Goal: Transaction & Acquisition: Purchase product/service

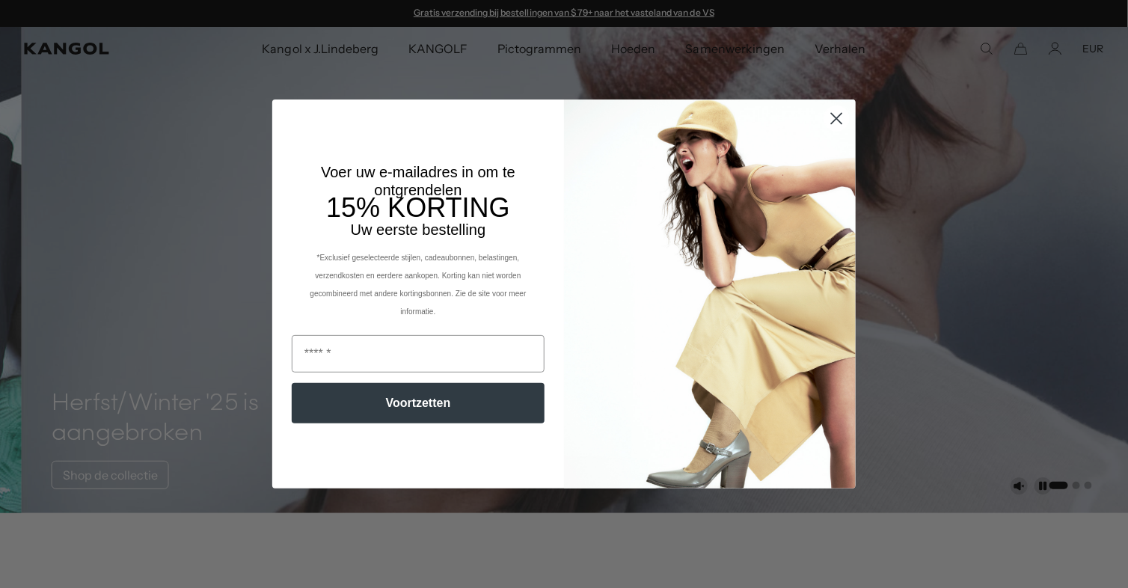
click at [831, 120] on circle "Dialoogvenster sluiten" at bounding box center [837, 118] width 25 height 25
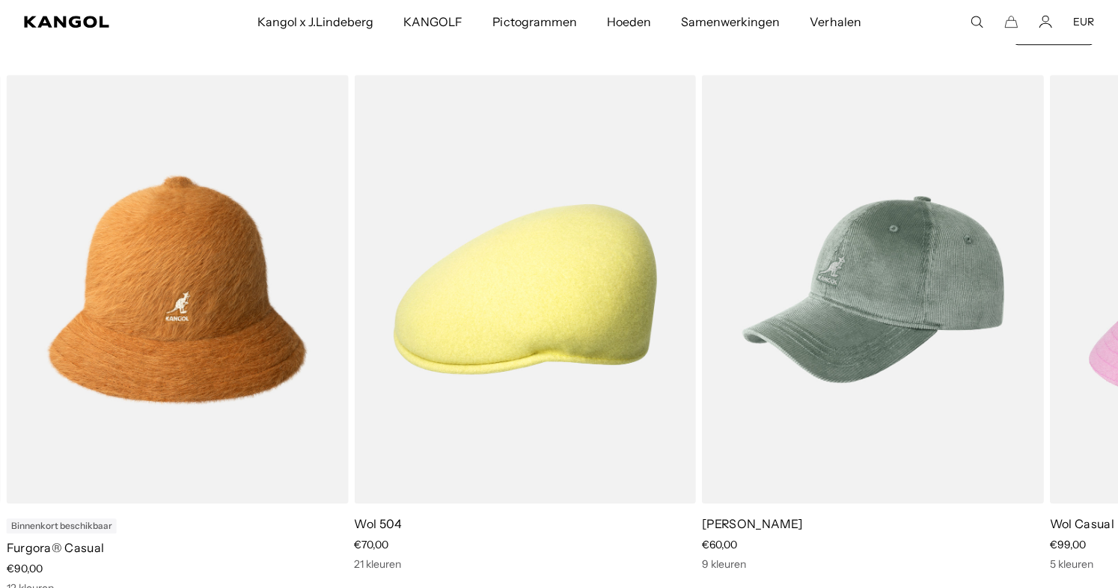
scroll to position [698, 0]
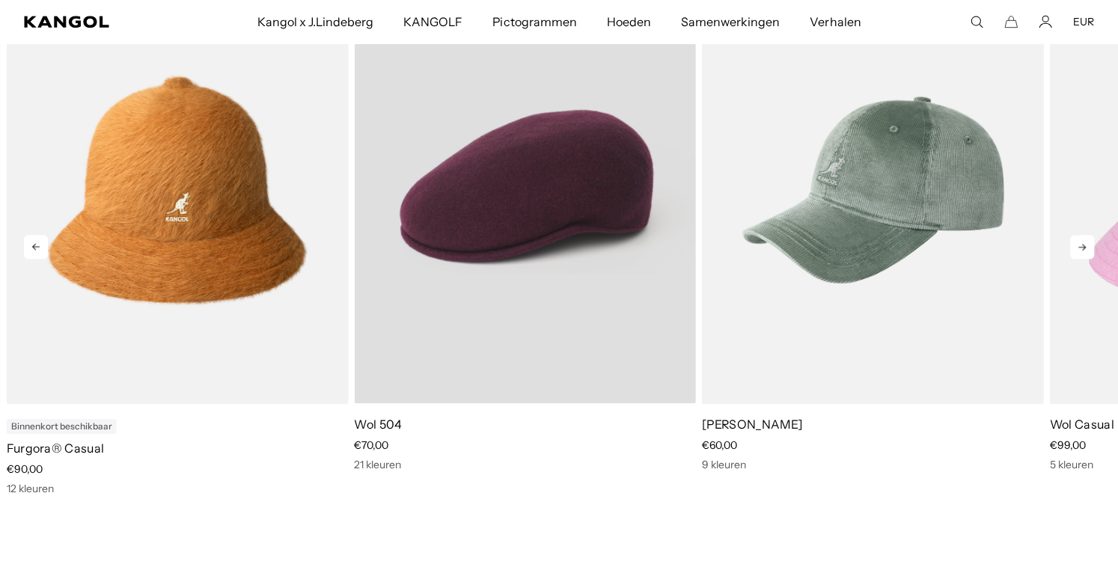
click at [593, 239] on video "Wool 504" at bounding box center [525, 189] width 342 height 428
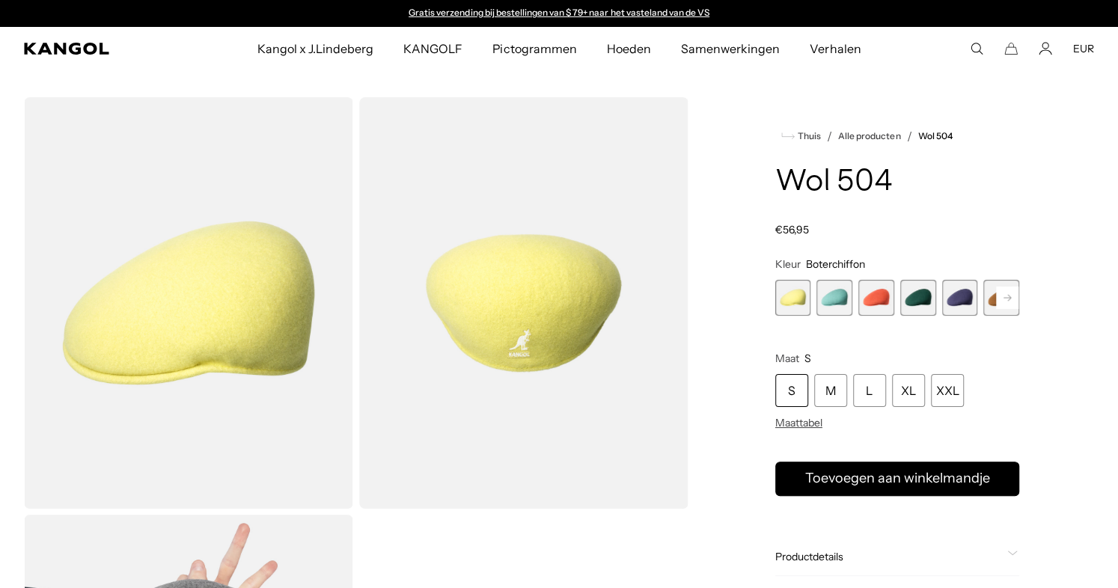
click at [1005, 296] on rect at bounding box center [1007, 298] width 22 height 22
click at [1009, 295] on rect at bounding box center [1007, 298] width 22 height 22
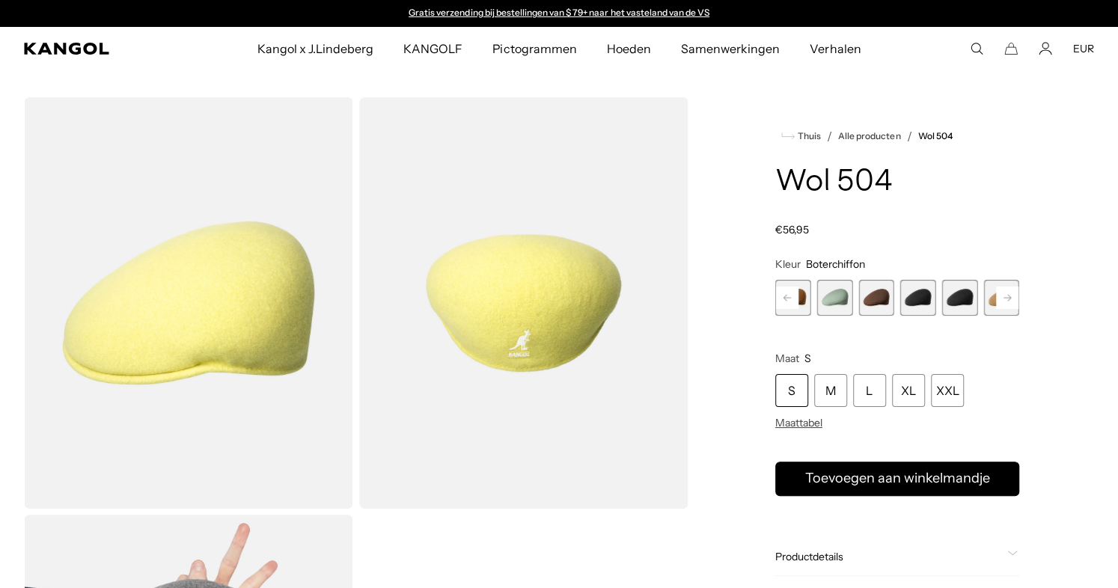
click at [1009, 295] on rect at bounding box center [1007, 298] width 22 height 22
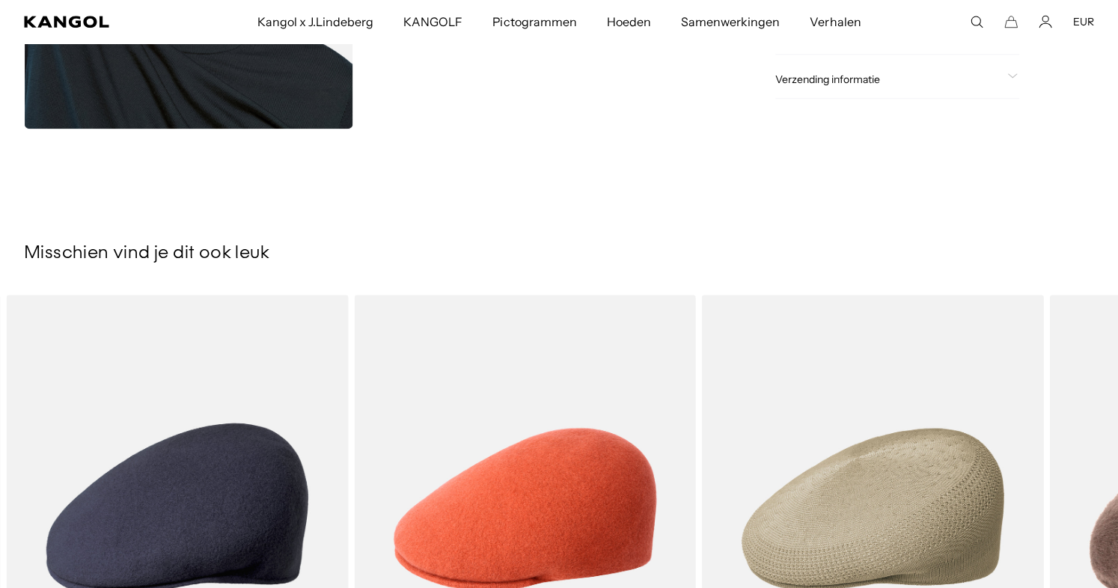
scroll to position [997, 0]
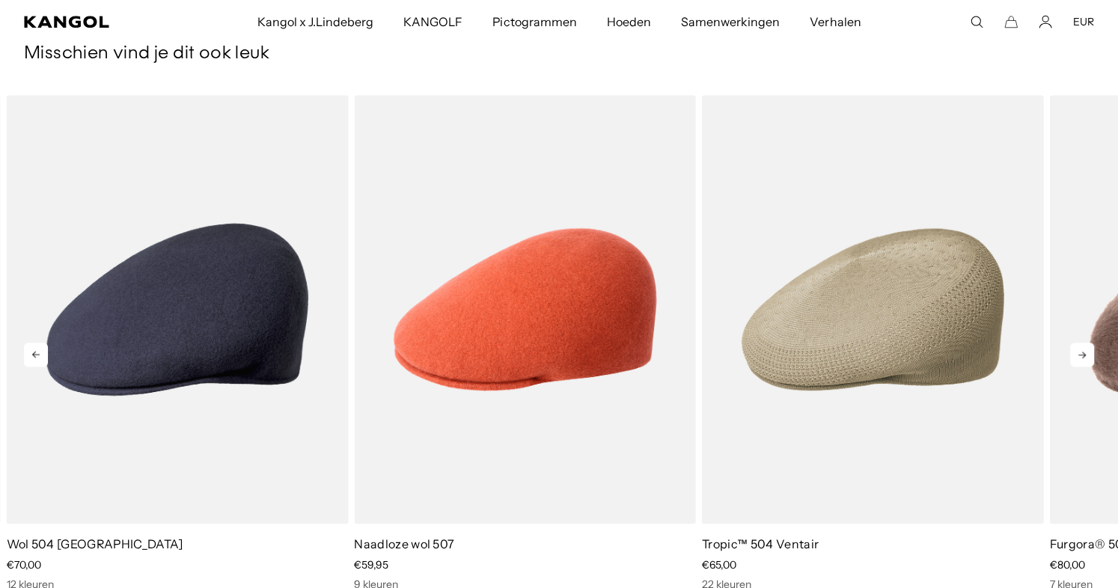
click at [1081, 351] on icon at bounding box center [1082, 355] width 24 height 24
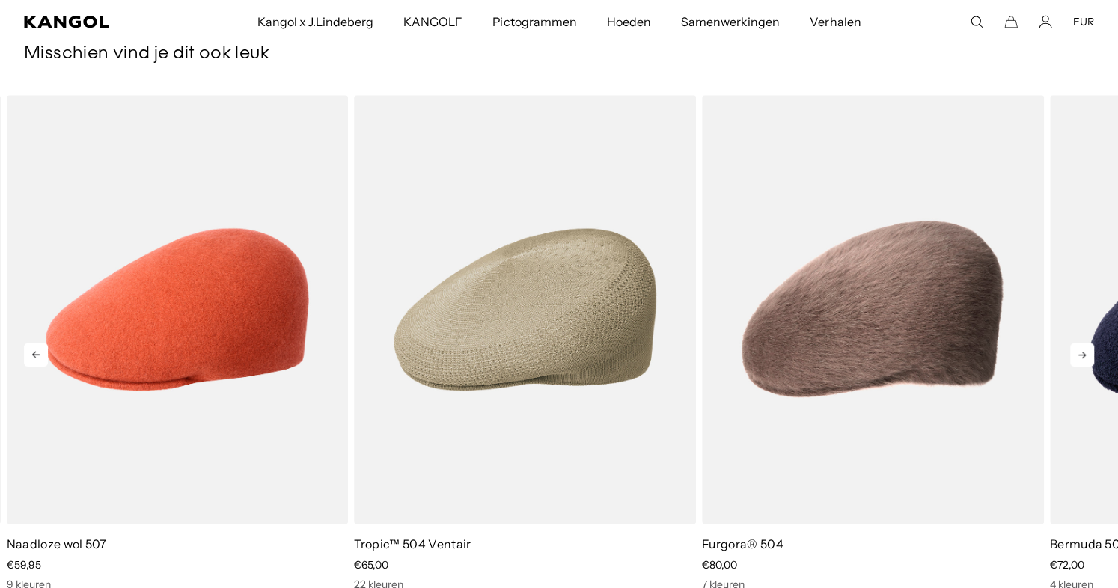
click at [1081, 351] on icon at bounding box center [1082, 355] width 24 height 24
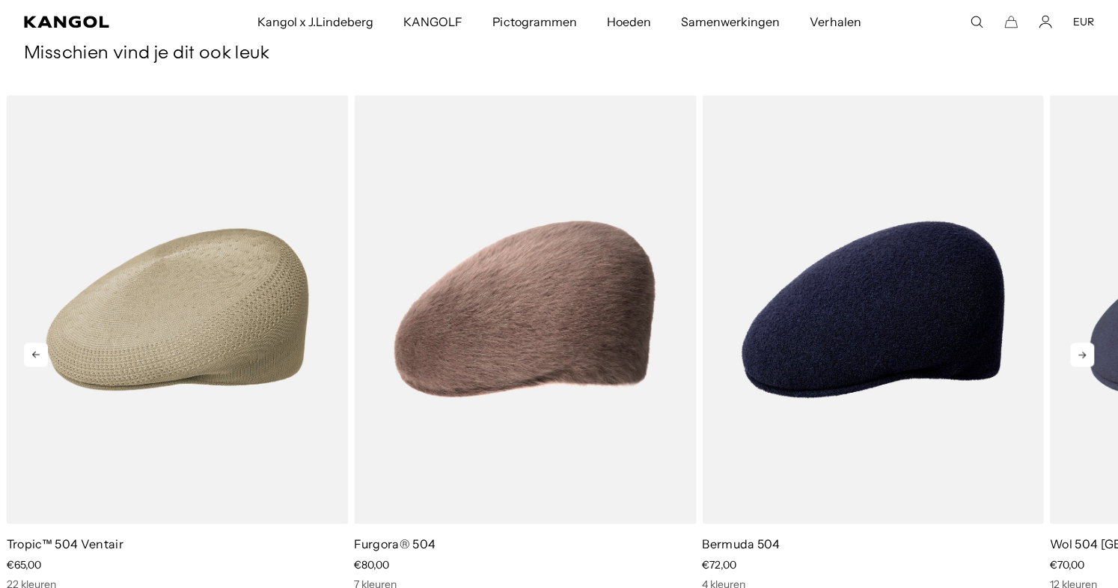
click at [1081, 351] on icon at bounding box center [1082, 355] width 24 height 24
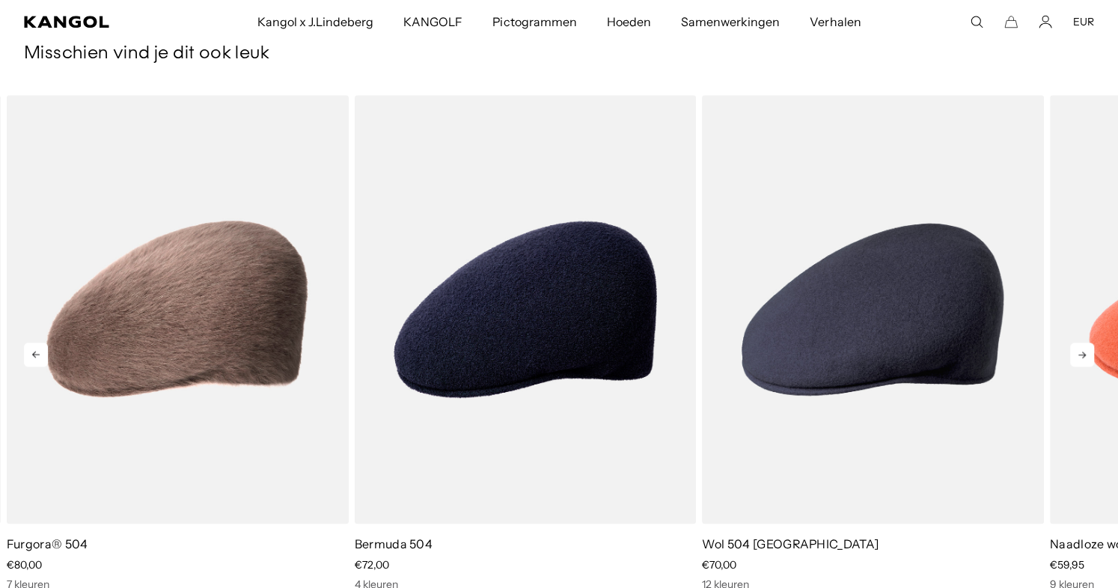
click at [1081, 351] on icon at bounding box center [1082, 355] width 24 height 24
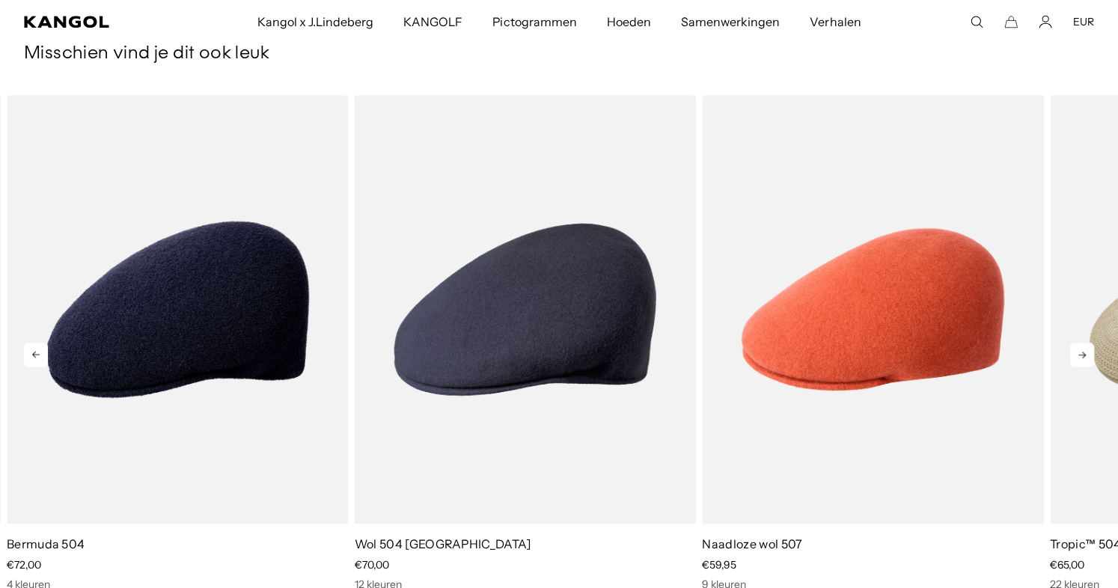
click at [1081, 351] on icon at bounding box center [1082, 355] width 24 height 24
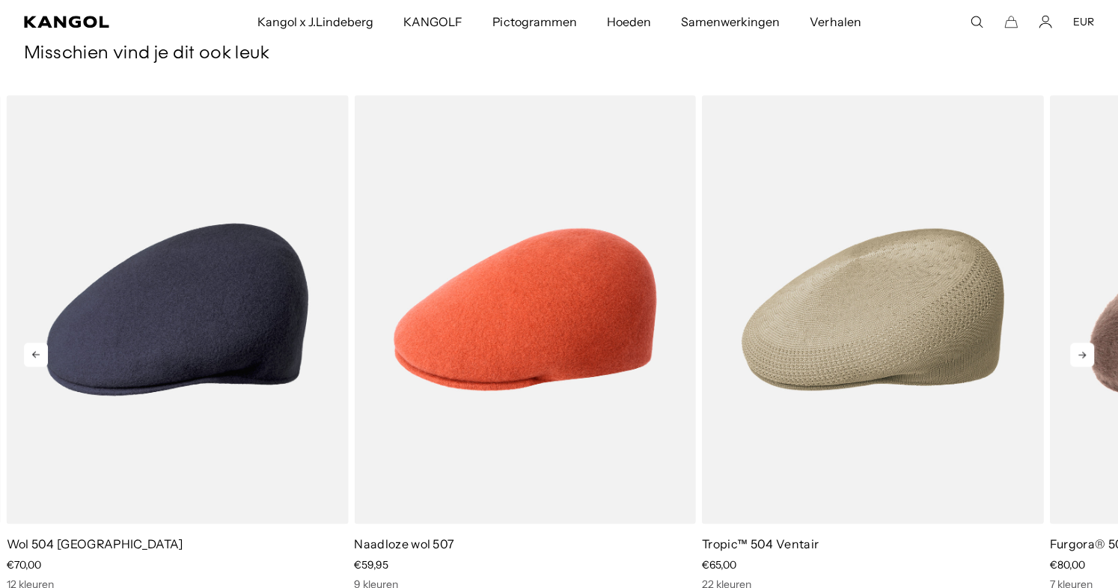
click at [1081, 351] on icon at bounding box center [1082, 355] width 24 height 24
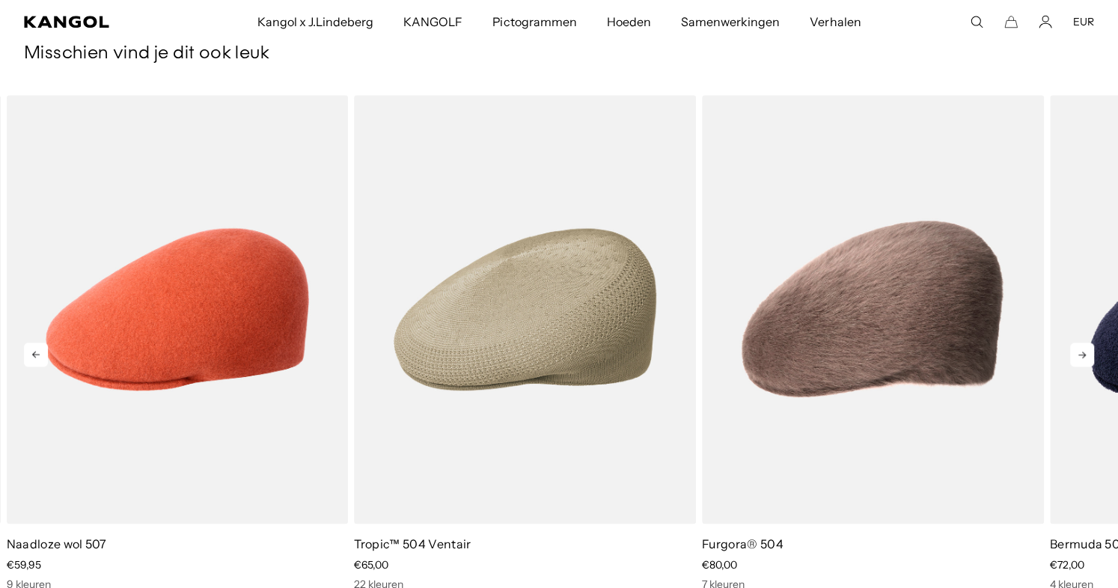
click at [1081, 351] on icon at bounding box center [1082, 355] width 24 height 24
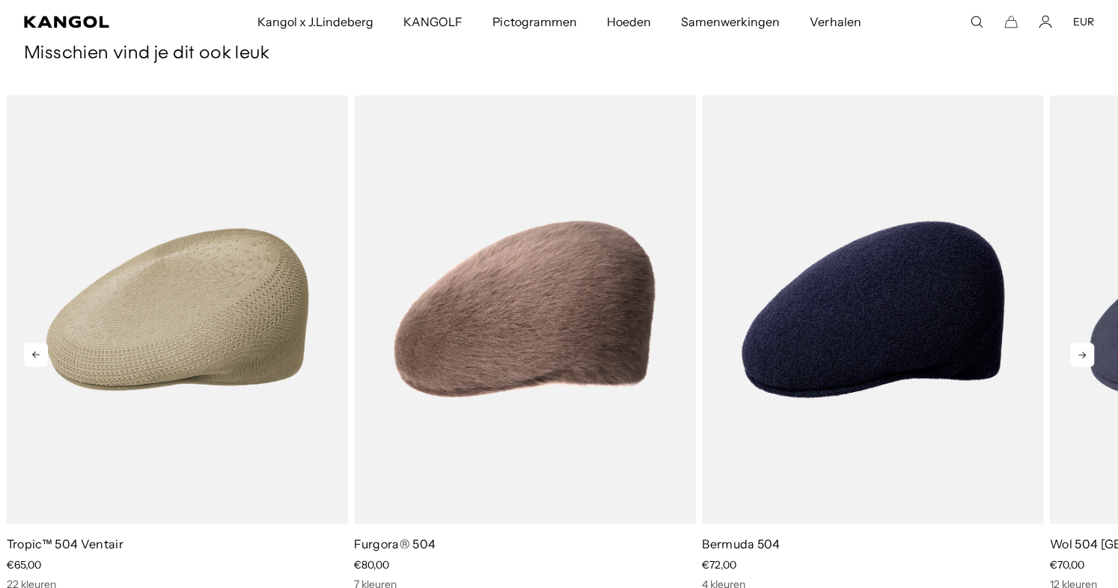
click at [1081, 351] on icon at bounding box center [1082, 355] width 24 height 24
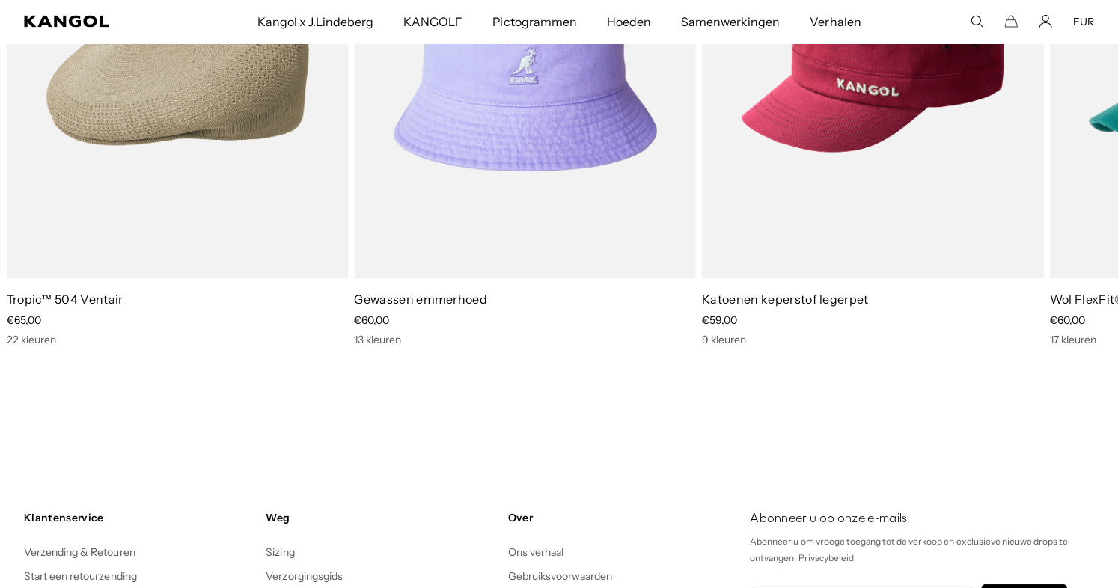
scroll to position [2095, 0]
